Goal: Check status: Check status

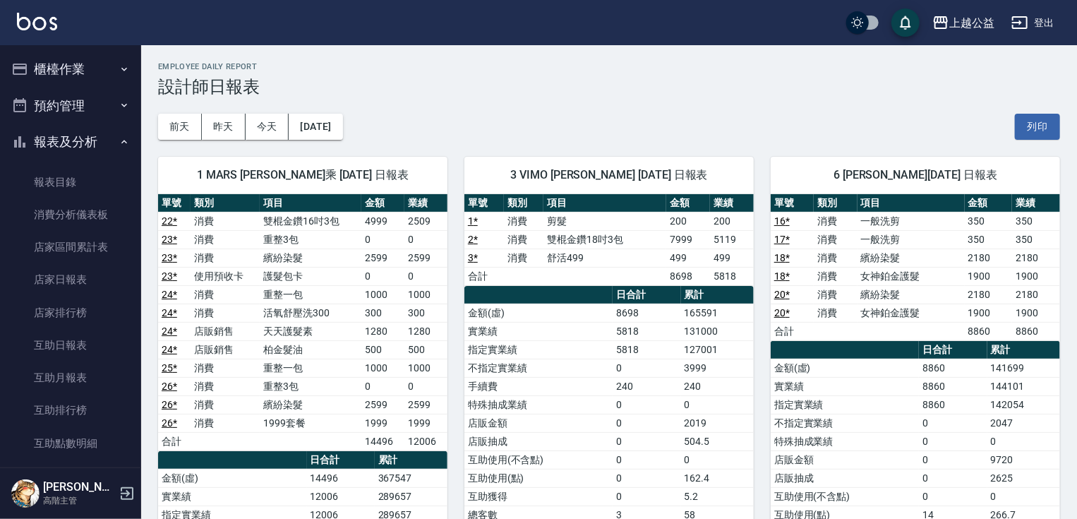
scroll to position [544, 0]
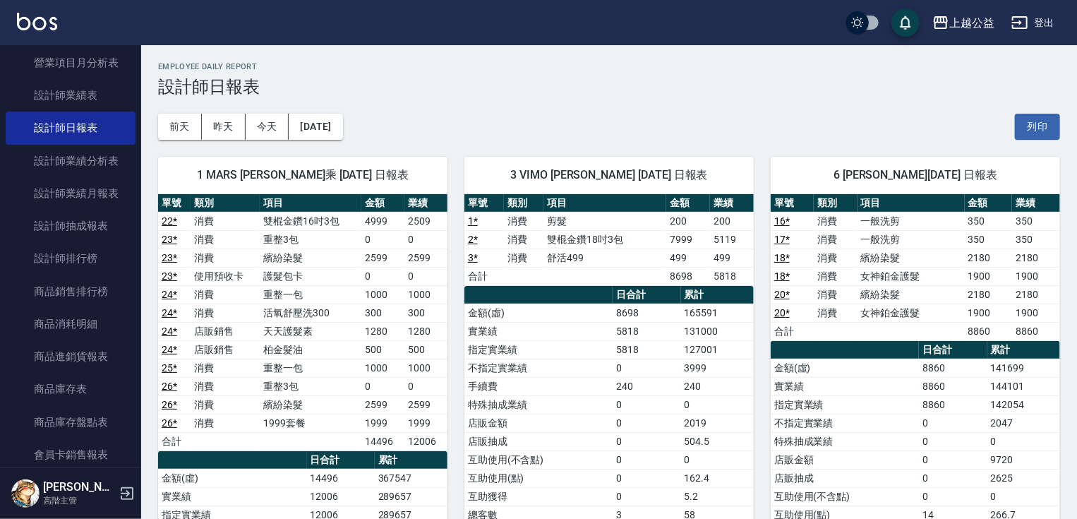
drag, startPoint x: 421, startPoint y: 82, endPoint x: 368, endPoint y: 68, distance: 55.3
click at [397, 82] on h3 "設計師日報表" at bounding box center [609, 87] width 902 height 20
drag, startPoint x: 364, startPoint y: 66, endPoint x: 304, endPoint y: 37, distance: 66.6
click at [357, 68] on h2 "Employee Daily Report" at bounding box center [609, 66] width 902 height 9
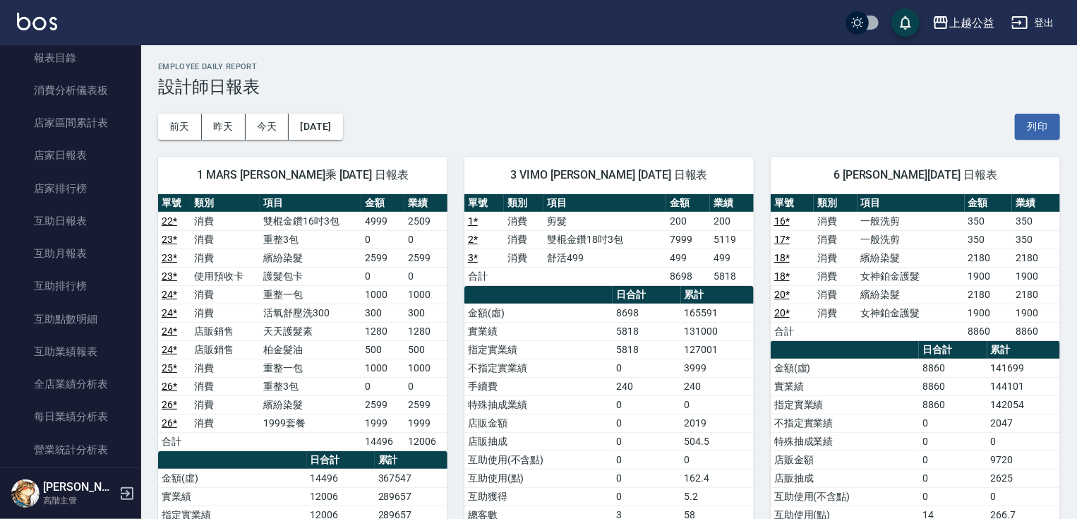
scroll to position [111, 0]
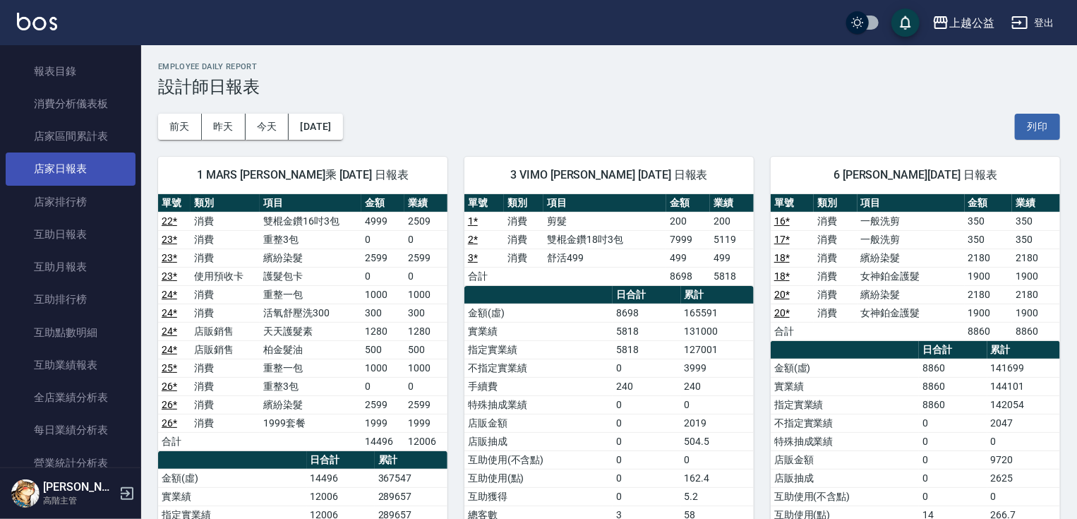
click at [102, 155] on link "店家日報表" at bounding box center [71, 168] width 130 height 32
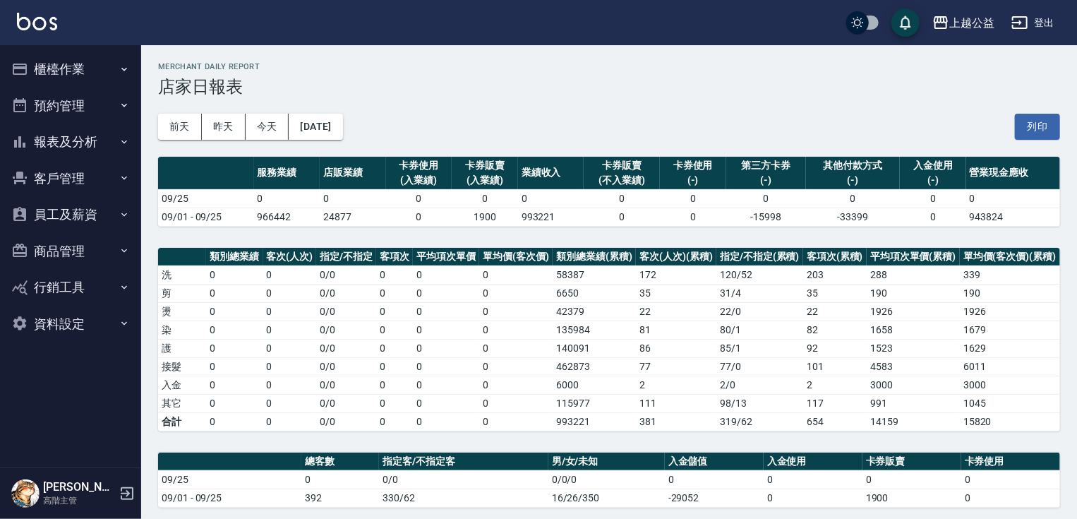
click at [328, 111] on div "[DATE] [DATE] [DATE] [DATE] 列印" at bounding box center [609, 127] width 902 height 60
drag, startPoint x: 408, startPoint y: 192, endPoint x: 359, endPoint y: 141, distance: 70.9
click at [398, 181] on table "服務業績 店販業績 卡券使用 (入業績) 卡券販賣 (入業績) 業績收入 卡券販賣 (不入業績) 卡券使用 (-) 第三方卡券 (-) 其他付款方式 (-) …" at bounding box center [609, 192] width 902 height 70
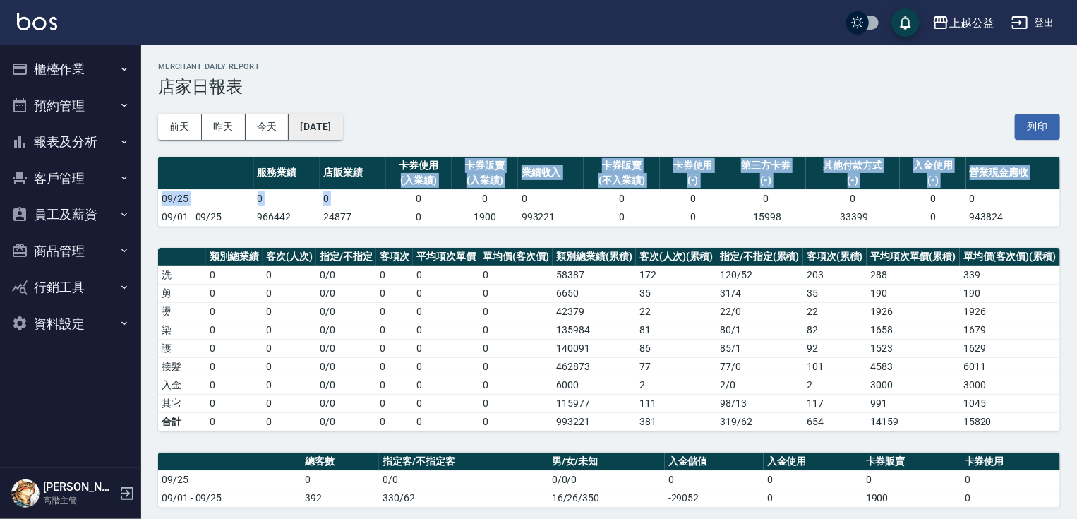
click at [342, 132] on button "[DATE]" at bounding box center [316, 127] width 54 height 26
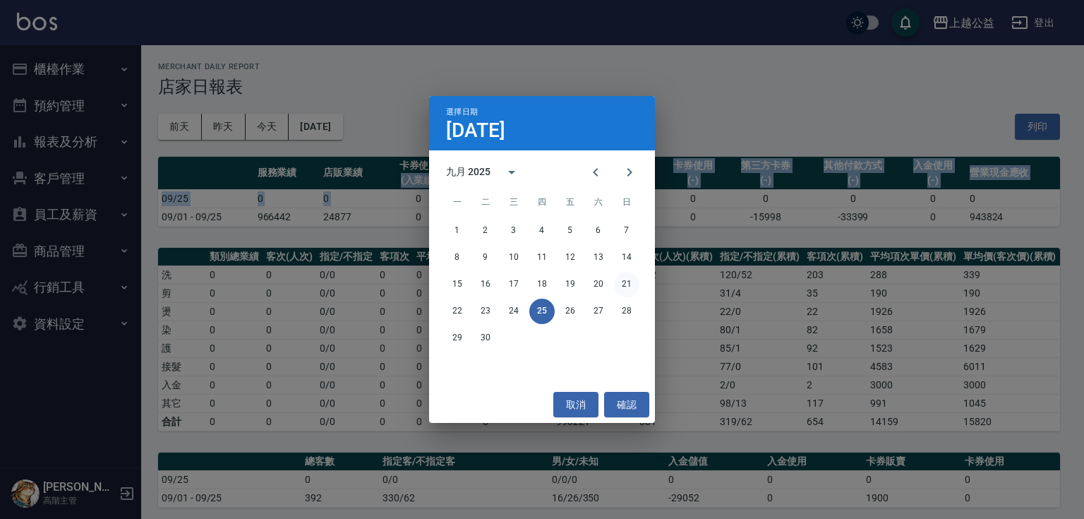
click at [623, 288] on button "21" at bounding box center [626, 284] width 25 height 25
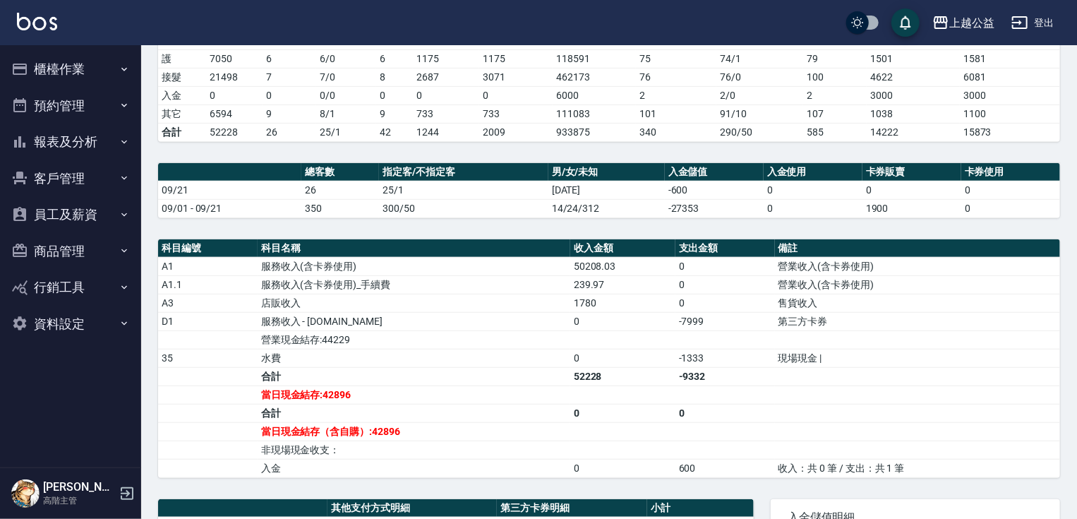
scroll to position [555, 0]
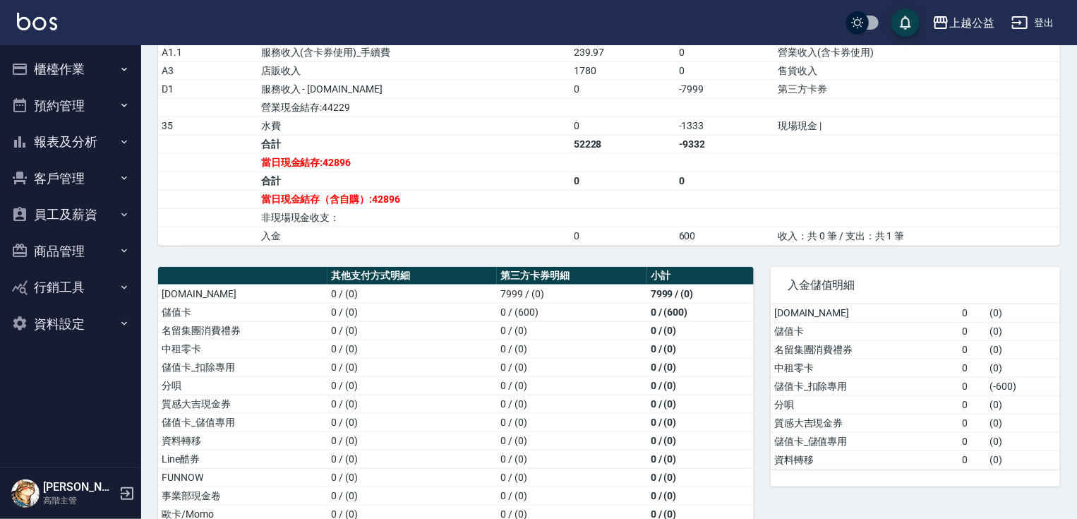
drag, startPoint x: 653, startPoint y: 462, endPoint x: 650, endPoint y: 494, distance: 31.9
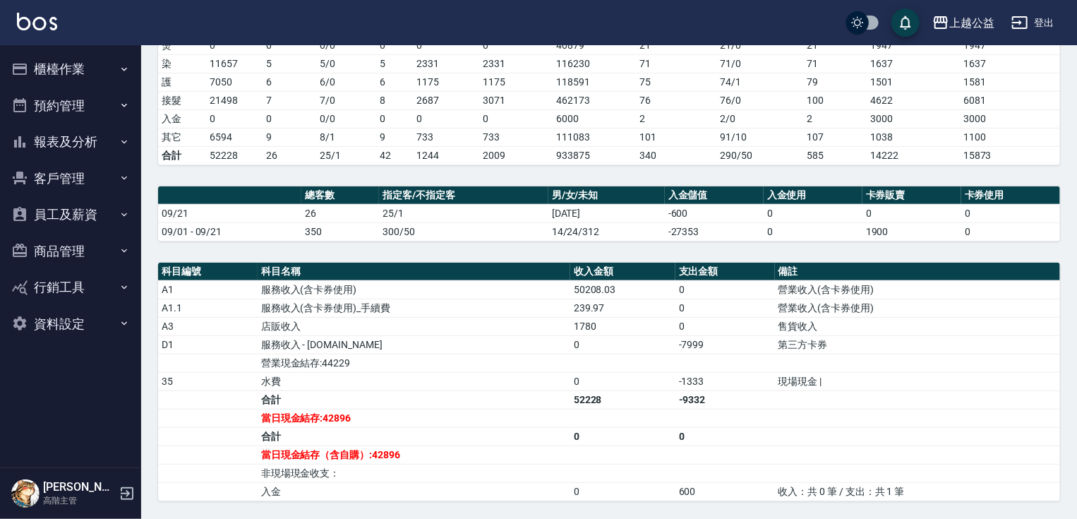
drag, startPoint x: 326, startPoint y: 308, endPoint x: 326, endPoint y: 222, distance: 86.1
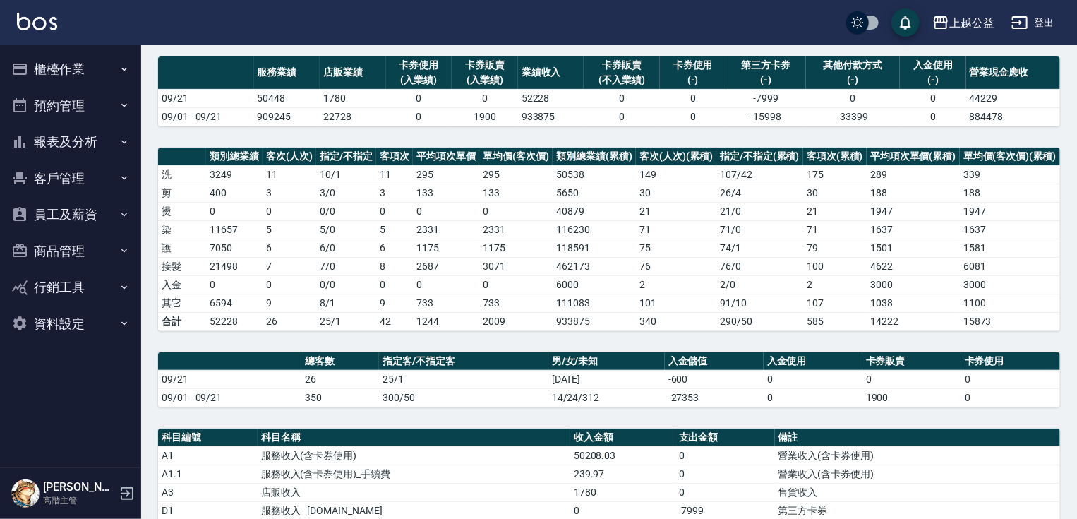
scroll to position [0, 0]
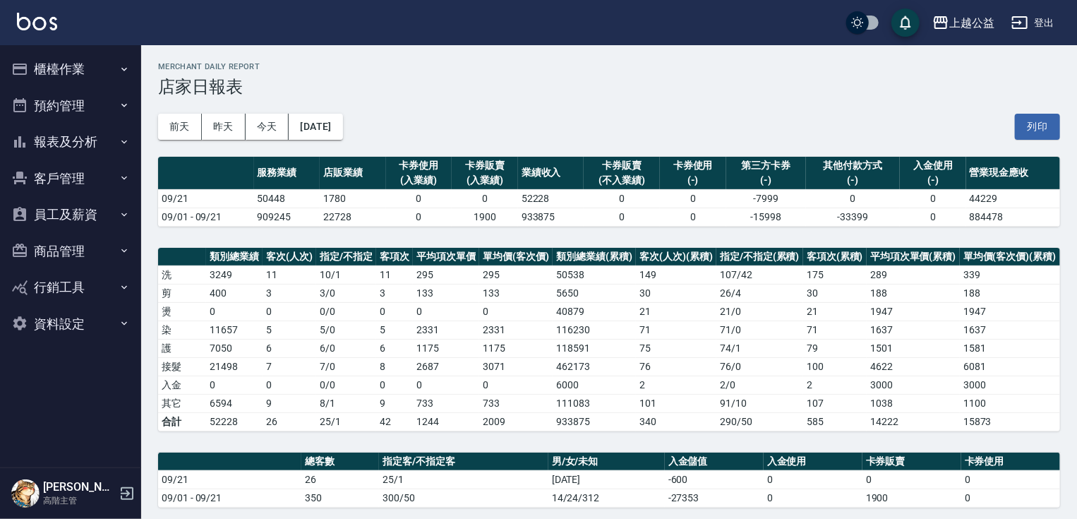
drag, startPoint x: 358, startPoint y: 244, endPoint x: 330, endPoint y: 182, distance: 67.6
click at [342, 130] on button "[DATE]" at bounding box center [316, 127] width 54 height 26
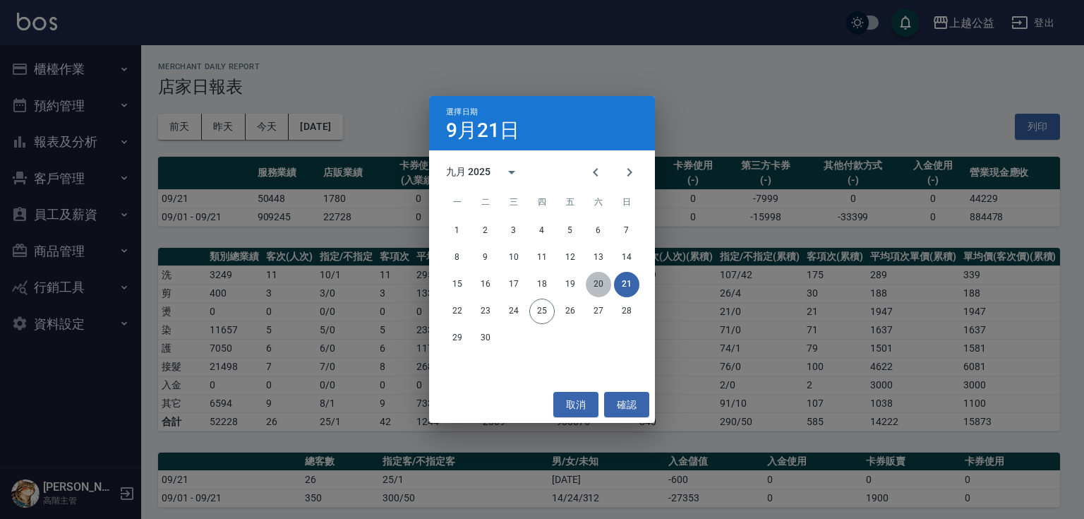
click at [595, 280] on button "20" at bounding box center [598, 284] width 25 height 25
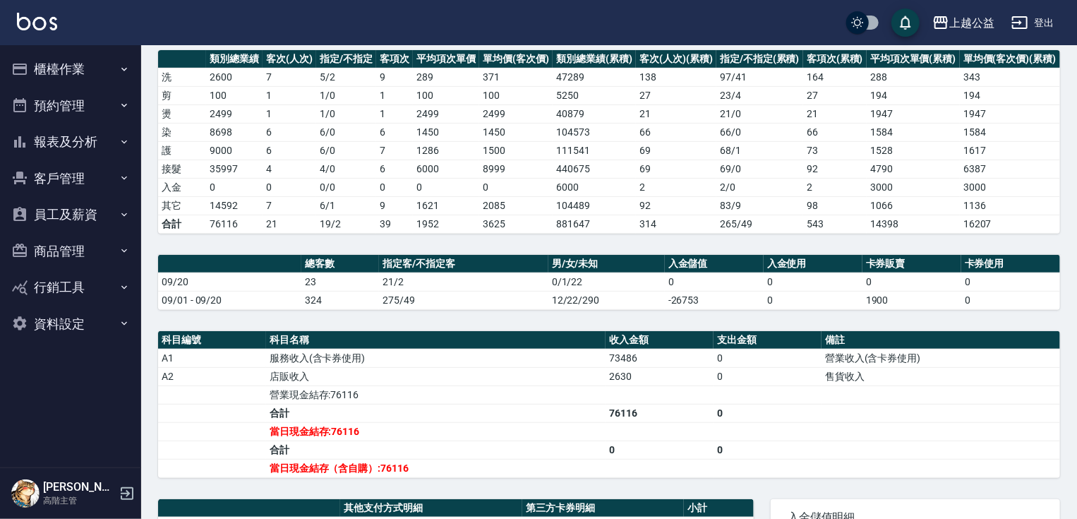
drag, startPoint x: 516, startPoint y: 335, endPoint x: 508, endPoint y: 361, distance: 27.9
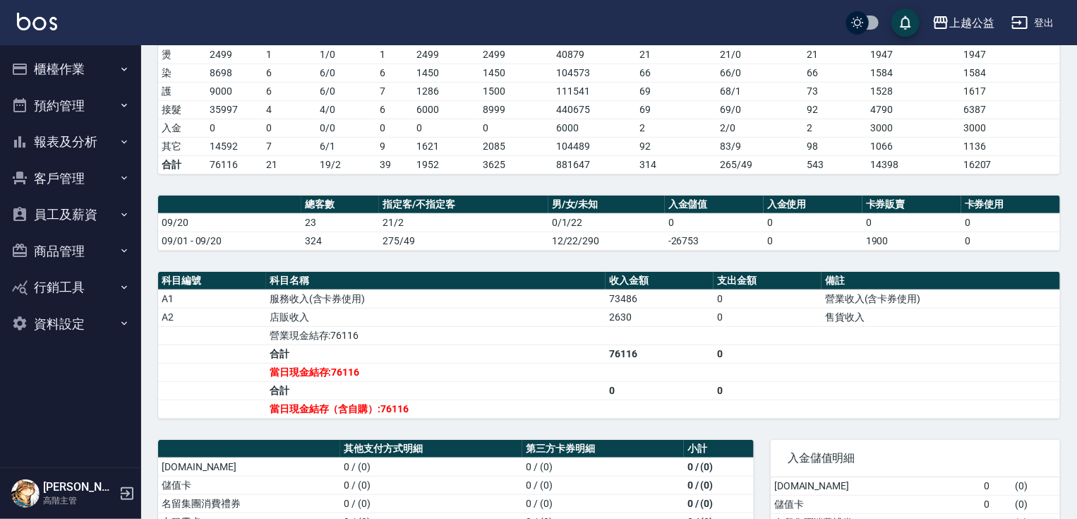
click at [114, 144] on button "報表及分析" at bounding box center [71, 142] width 130 height 37
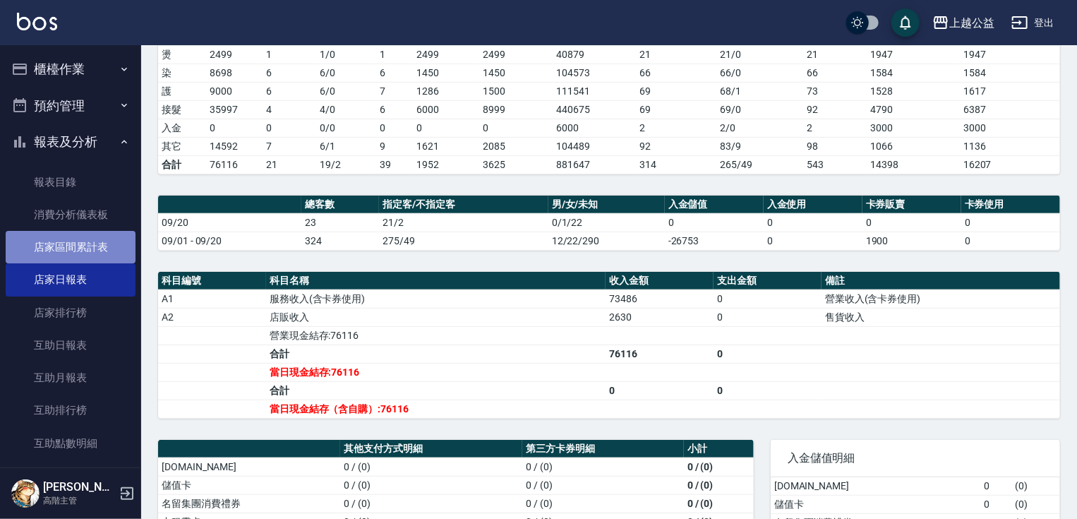
click at [110, 236] on link "店家區間累計表" at bounding box center [71, 247] width 130 height 32
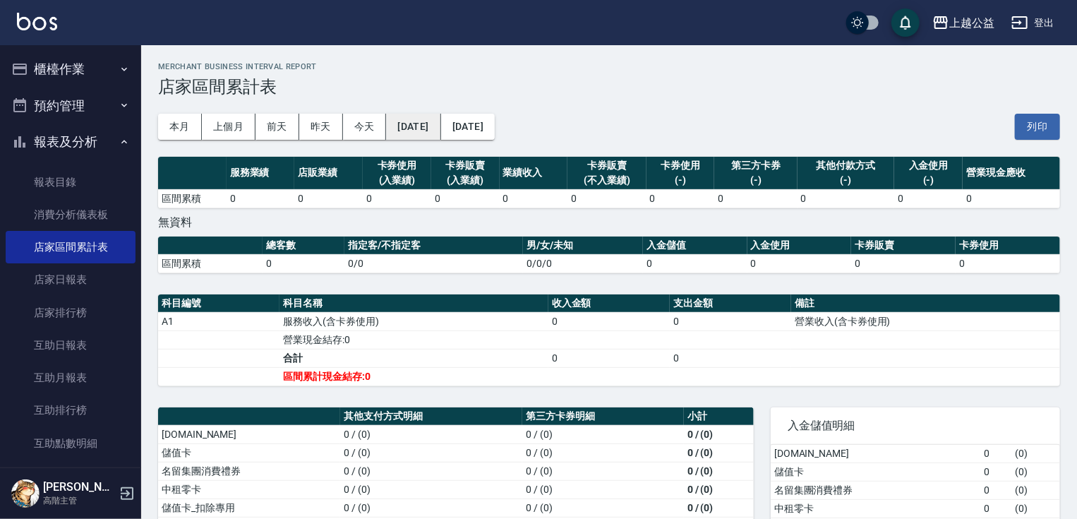
click at [426, 125] on button "[DATE]" at bounding box center [413, 127] width 54 height 26
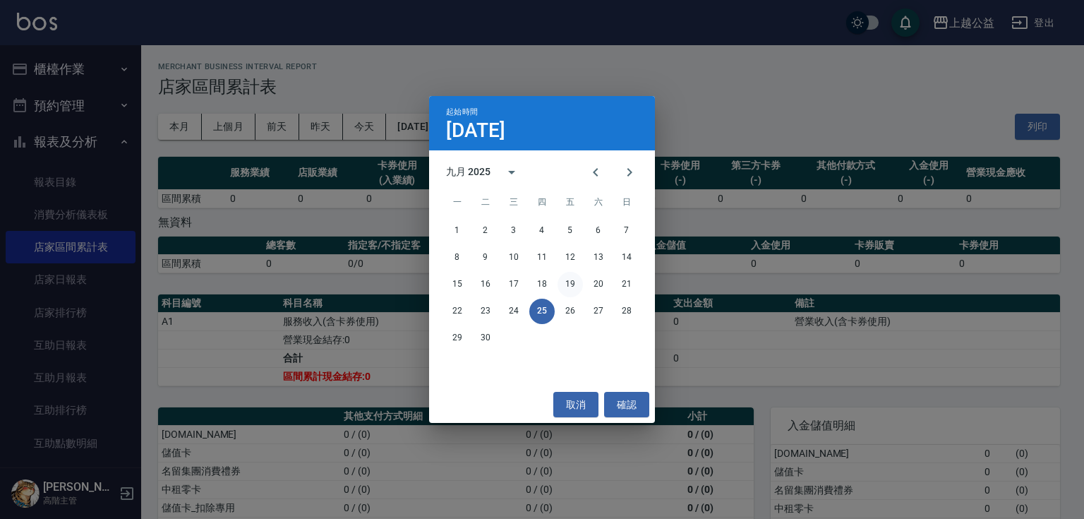
click at [576, 282] on button "19" at bounding box center [570, 284] width 25 height 25
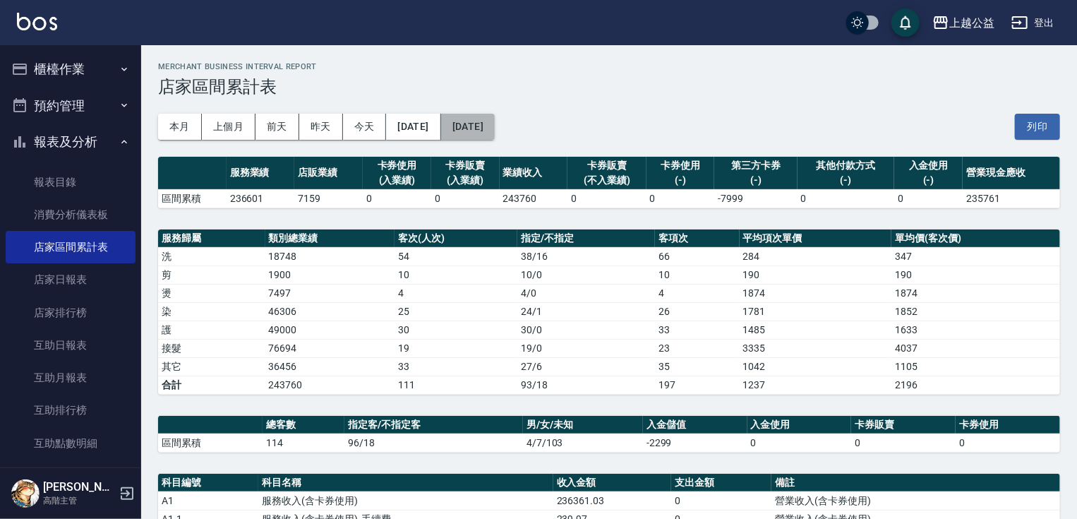
click at [490, 121] on button "[DATE]" at bounding box center [468, 127] width 54 height 26
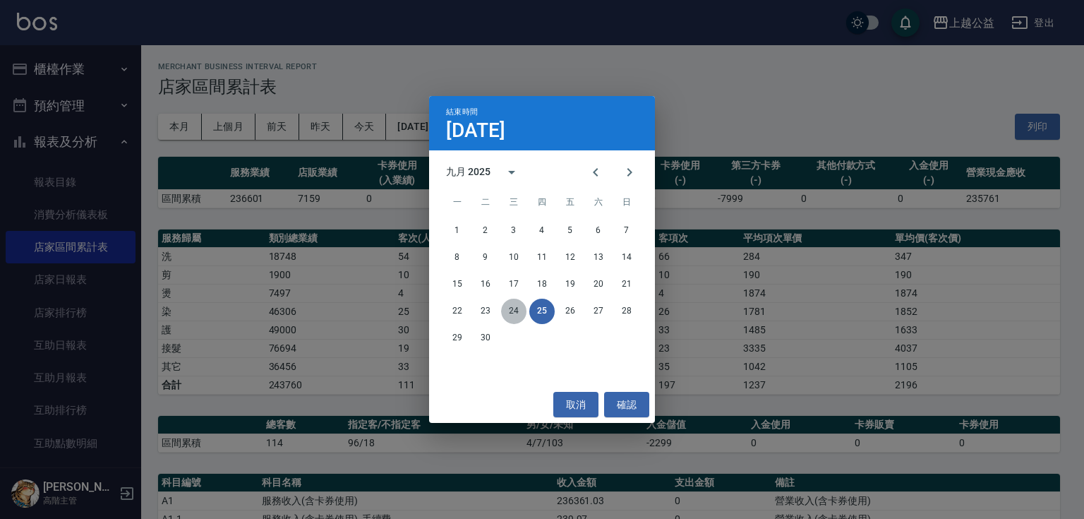
click at [517, 313] on button "24" at bounding box center [513, 311] width 25 height 25
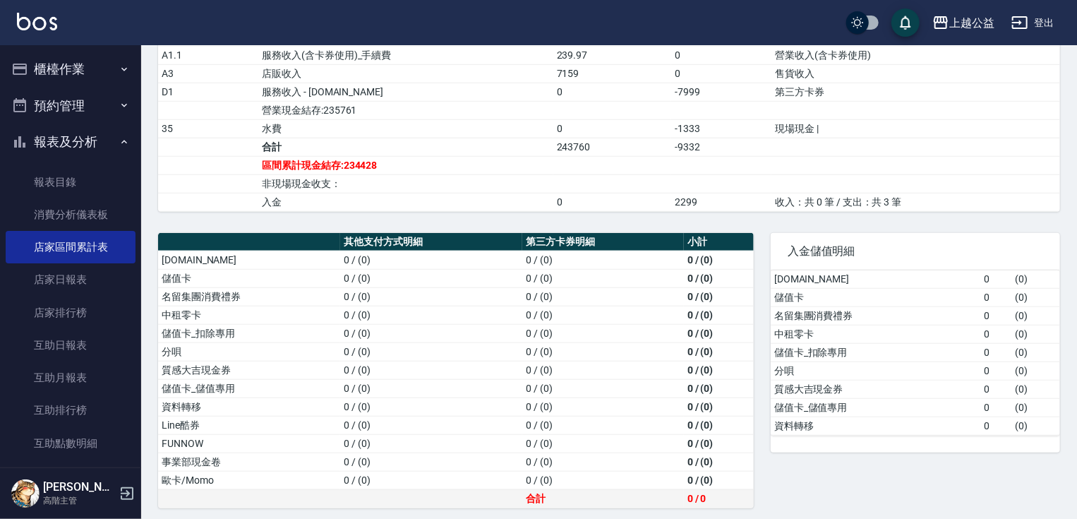
drag, startPoint x: 438, startPoint y: 356, endPoint x: 449, endPoint y: 495, distance: 139.5
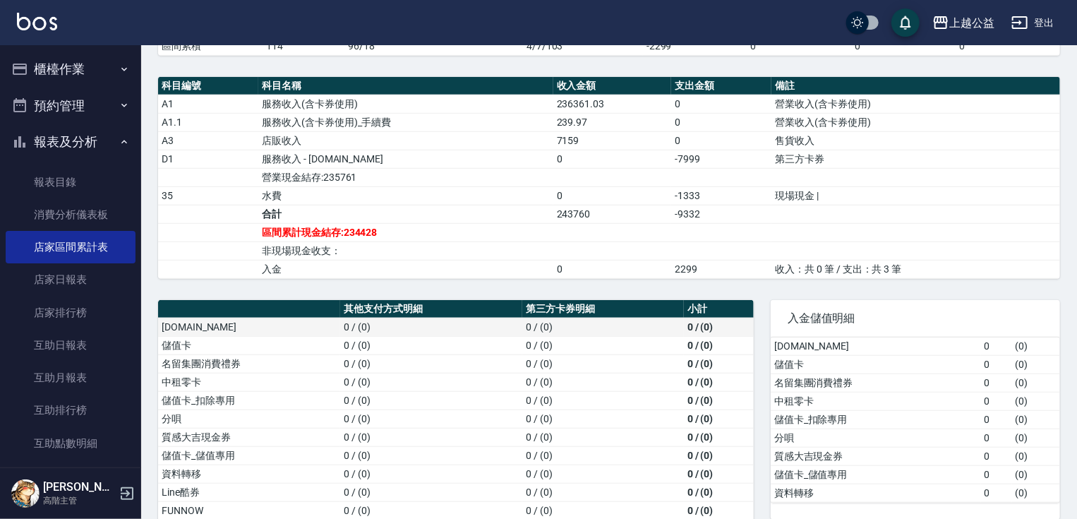
drag, startPoint x: 339, startPoint y: 285, endPoint x: 336, endPoint y: 268, distance: 17.2
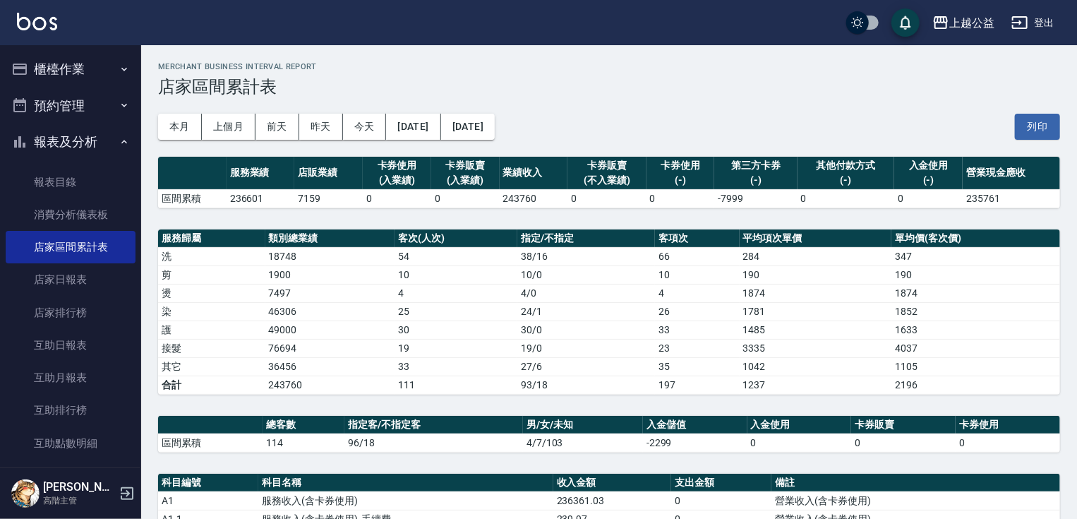
drag, startPoint x: 498, startPoint y: 297, endPoint x: 494, endPoint y: 145, distance: 151.8
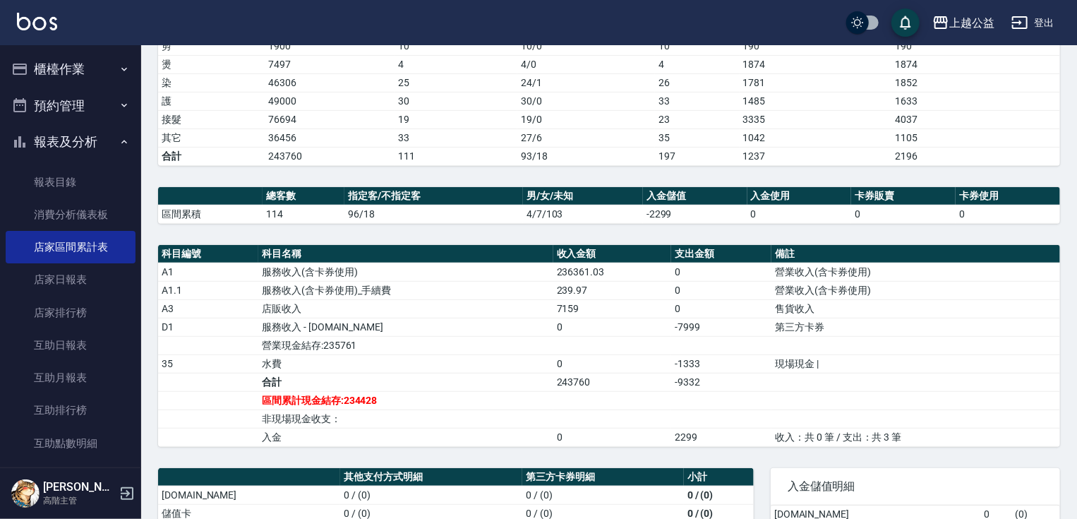
scroll to position [464, 0]
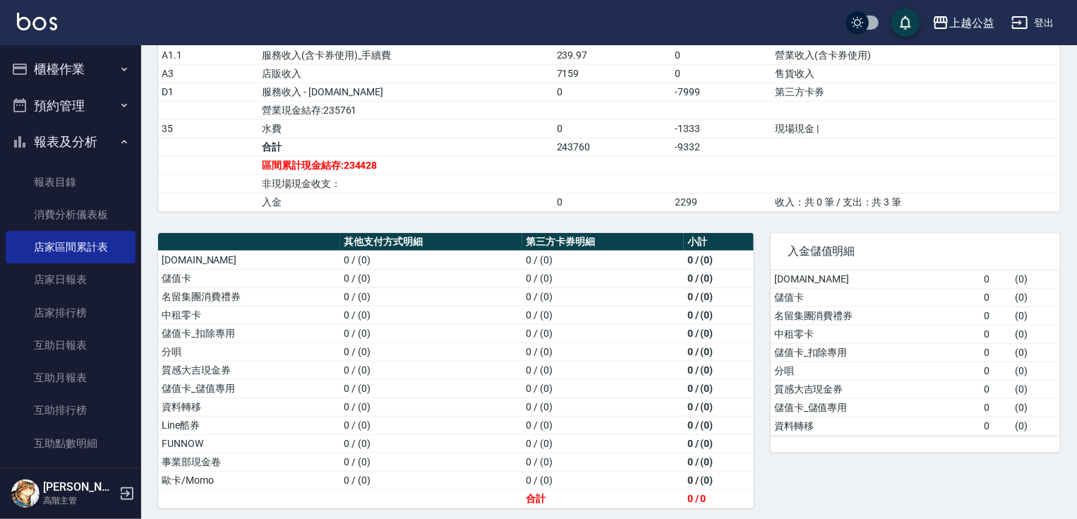
drag, startPoint x: 768, startPoint y: 348, endPoint x: 856, endPoint y: 541, distance: 211.7
